Goal: Task Accomplishment & Management: Manage account settings

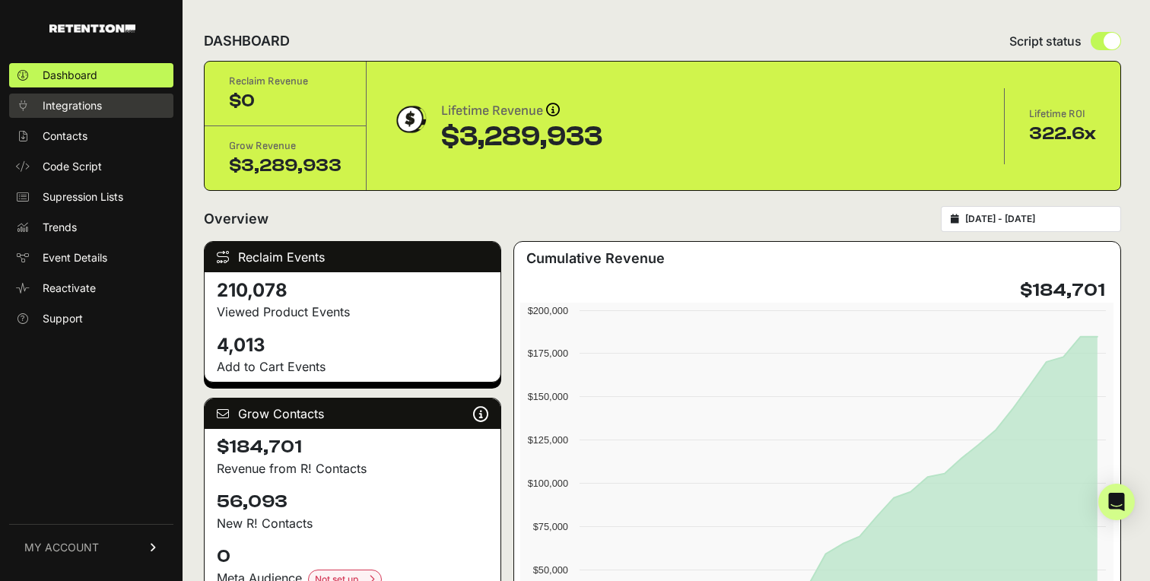
click at [81, 108] on span "Integrations" at bounding box center [72, 105] width 59 height 15
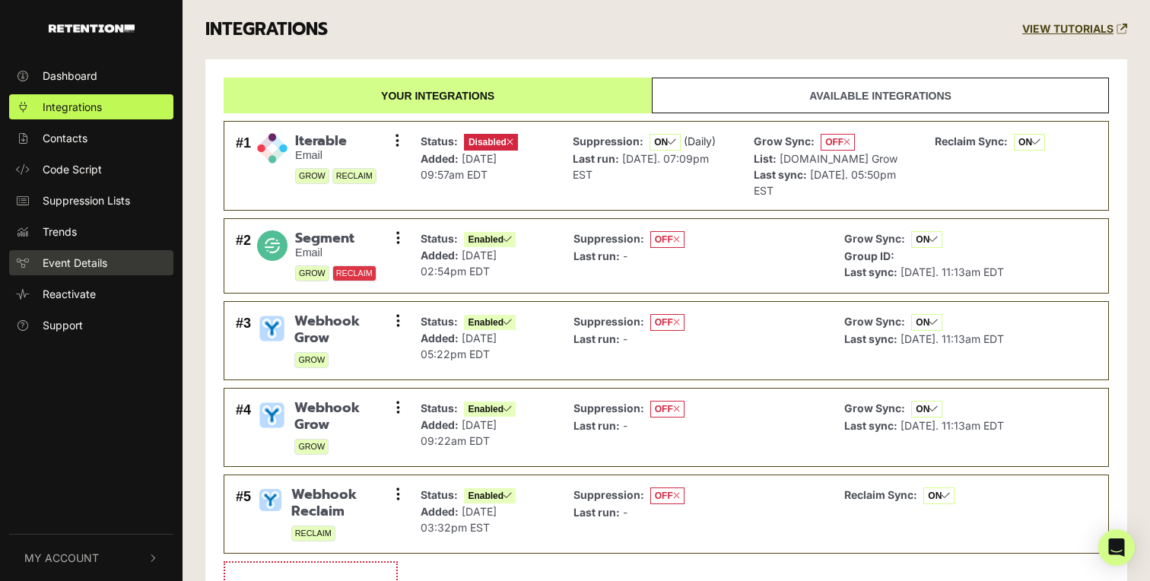
click at [80, 265] on span "Event Details" at bounding box center [75, 263] width 65 height 16
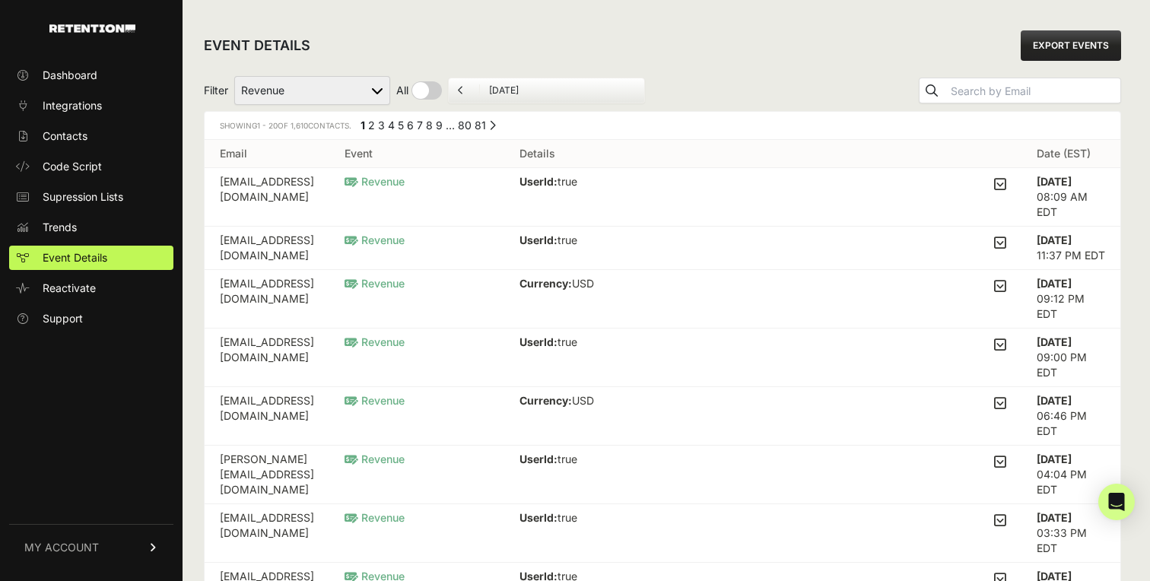
click at [325, 84] on select "Active on Site Reclaim Added to Cart Reclaim Checkout Started Reclaim Revenue V…" at bounding box center [312, 90] width 156 height 29
select select "Viewed Product Reclaim"
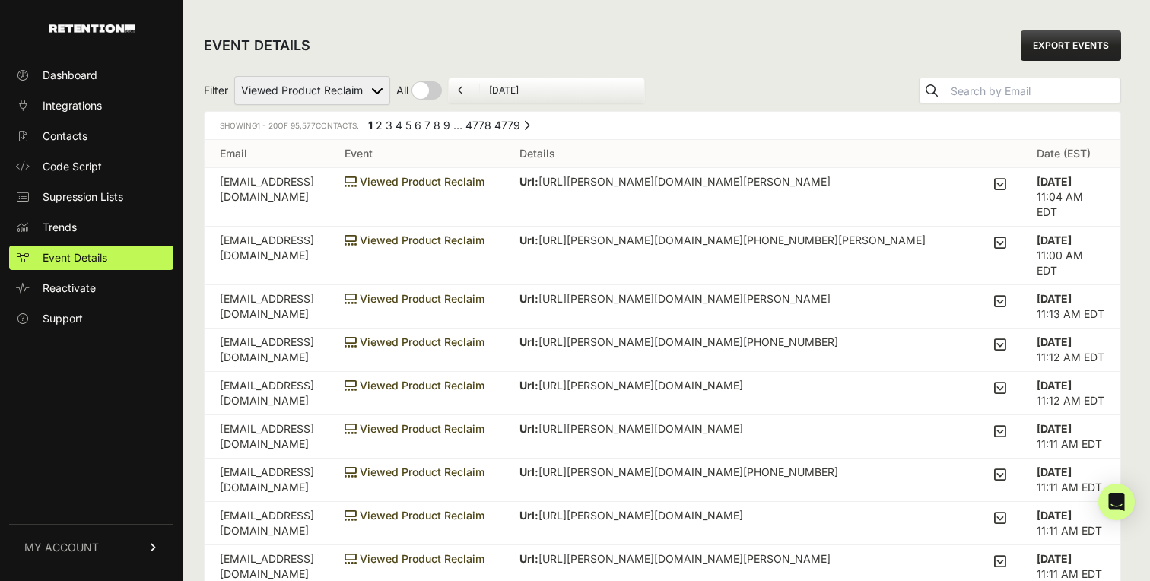
click at [993, 183] on div "Url: [URL][PERSON_NAME][DOMAIN_NAME][PERSON_NAME] Brand: [PERSON_NAME] Price: 1…" at bounding box center [762, 184] width 487 height 21
click at [1001, 184] on icon at bounding box center [1000, 184] width 12 height 14
click at [0, 0] on input "checkbox" at bounding box center [0, 0] width 0 height 0
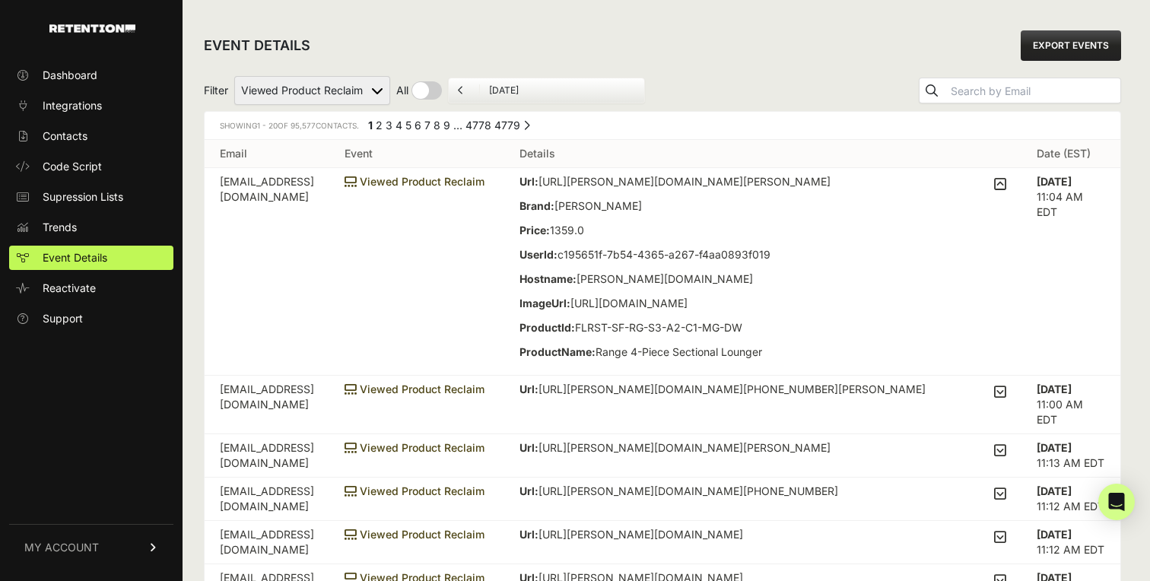
drag, startPoint x: 629, startPoint y: 330, endPoint x: 805, endPoint y: 365, distance: 179.8
click at [805, 311] on p "ImageUrl: [URL][DOMAIN_NAME]" at bounding box center [674, 303] width 311 height 15
click at [378, 82] on select "Active on Site Reclaim Added to Cart Reclaim Checkout Started Reclaim Revenue V…" at bounding box center [312, 90] width 156 height 29
drag, startPoint x: 618, startPoint y: 285, endPoint x: 834, endPoint y: 287, distance: 215.9
click at [830, 262] on p "UserId: c195651f-7b54-4365-a267-f4aa0893f019" at bounding box center [674, 254] width 311 height 15
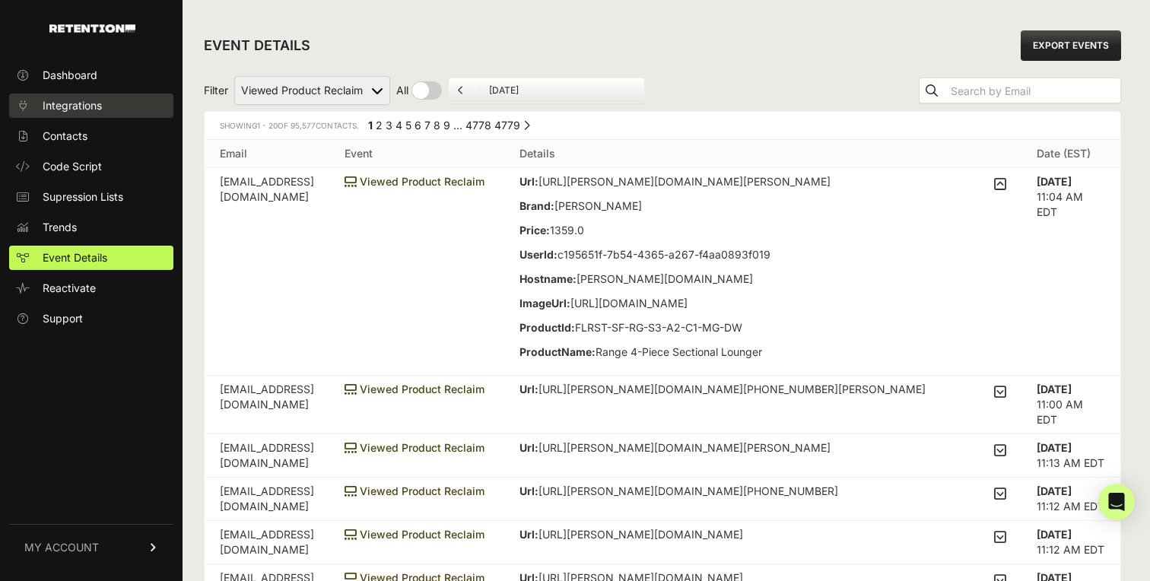
click at [84, 103] on span "Integrations" at bounding box center [72, 105] width 59 height 15
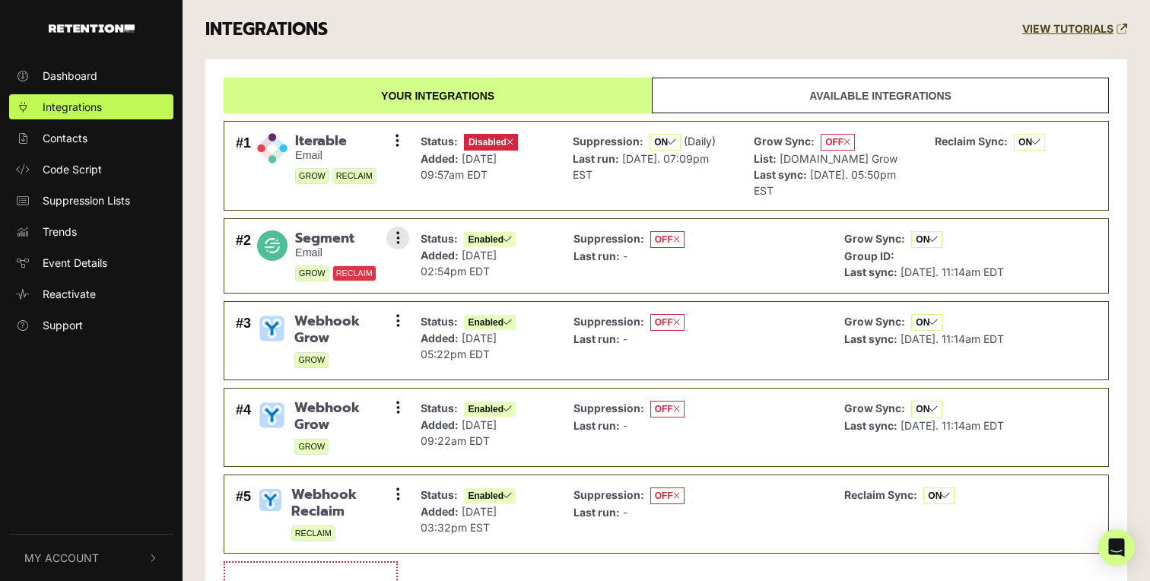
click at [326, 242] on span "Segment" at bounding box center [335, 238] width 81 height 17
click at [392, 236] on button at bounding box center [397, 238] width 23 height 23
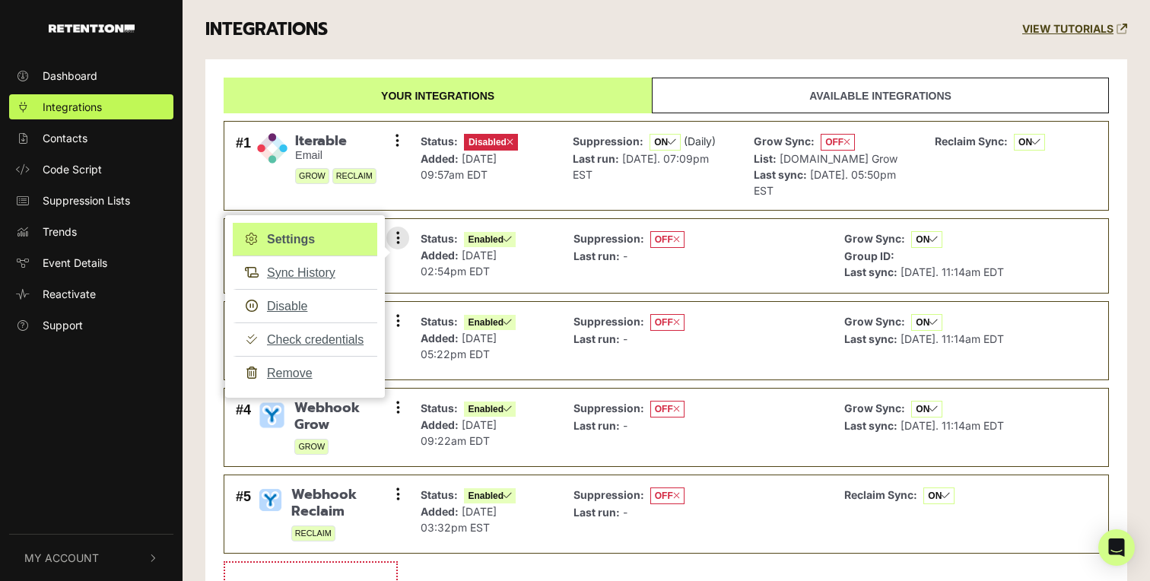
click at [287, 246] on link "Settings" at bounding box center [305, 239] width 144 height 33
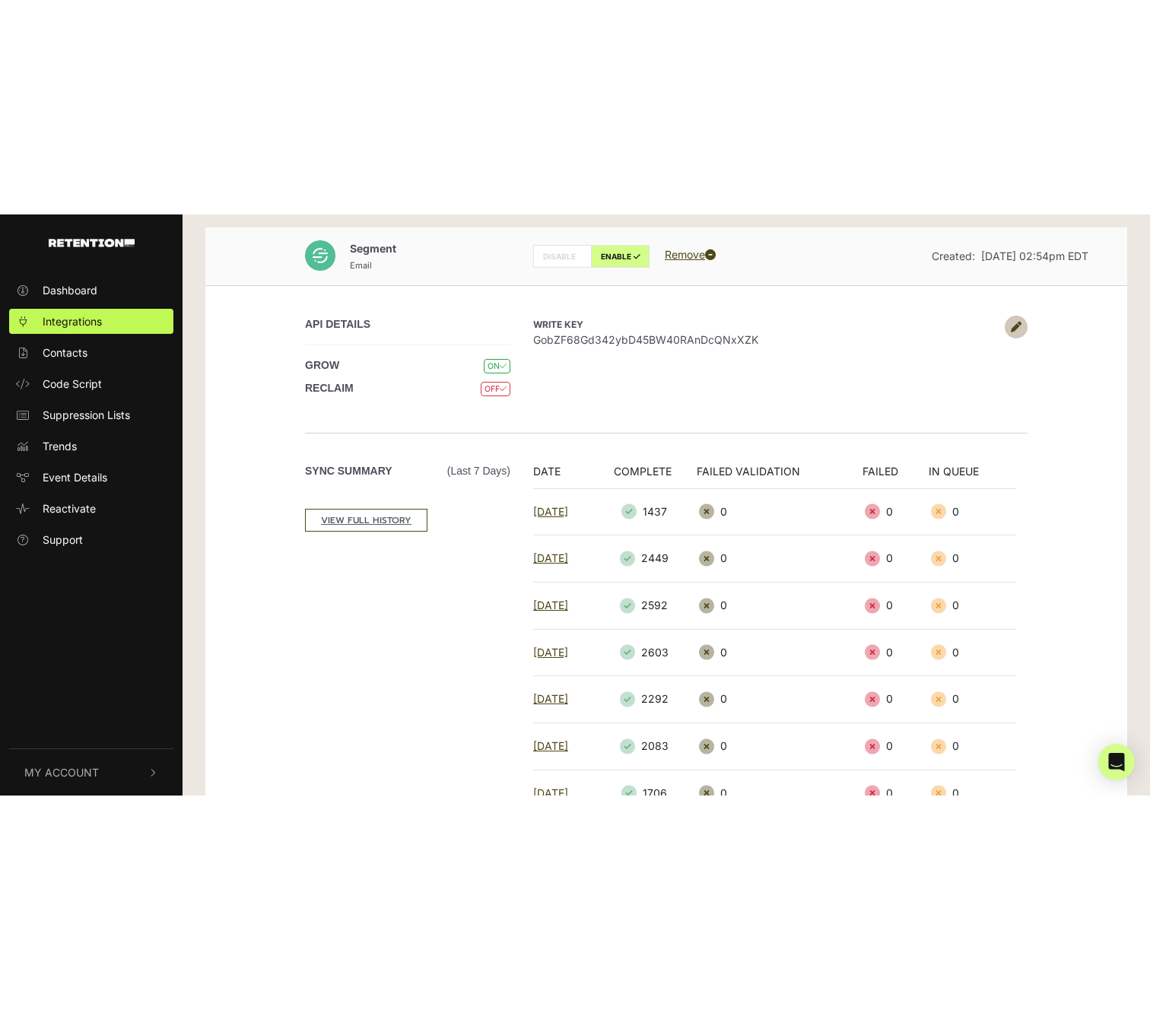
scroll to position [30, 0]
